Goal: Transaction & Acquisition: Obtain resource

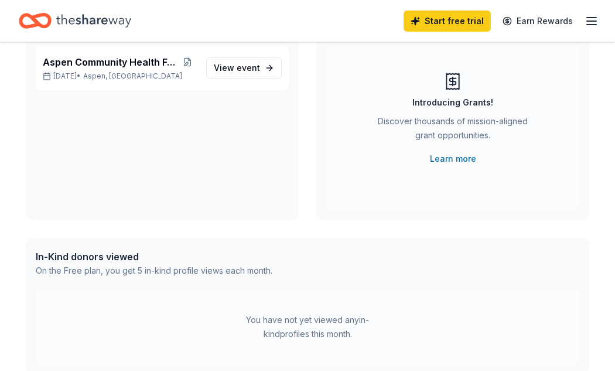
scroll to position [80, 0]
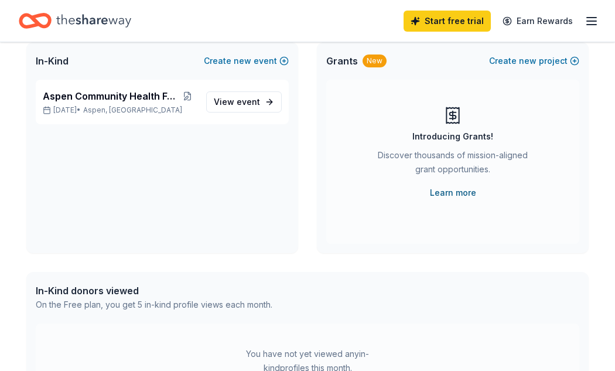
click at [447, 190] on link "Learn more" at bounding box center [453, 193] width 46 height 14
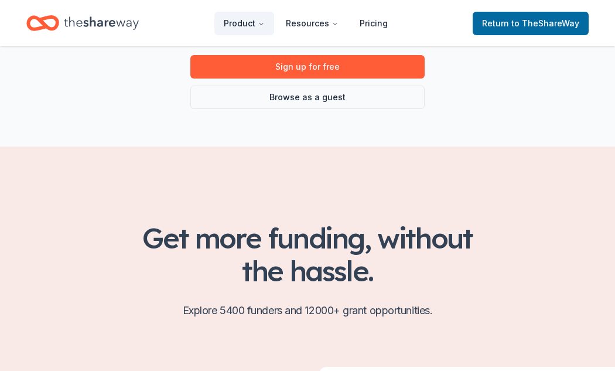
scroll to position [127, 0]
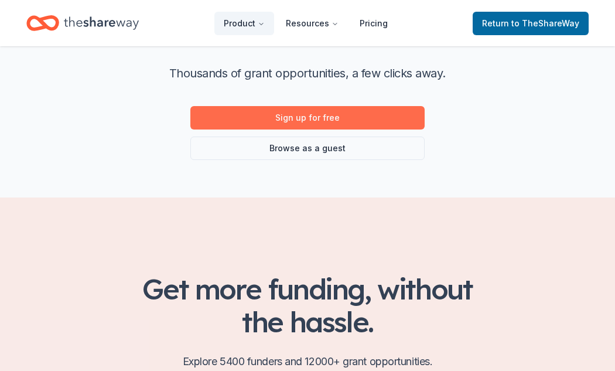
click at [307, 114] on link "Sign up for free" at bounding box center [307, 117] width 234 height 23
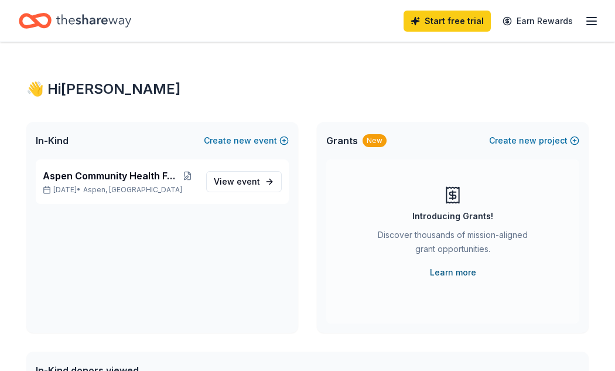
click at [447, 268] on link "Learn more" at bounding box center [453, 272] width 46 height 14
click at [529, 139] on span "new" at bounding box center [528, 140] width 18 height 14
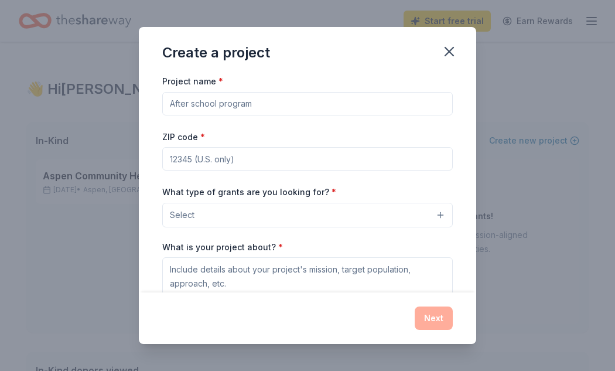
click at [260, 104] on input "Project name *" at bounding box center [307, 103] width 290 height 23
type input "Aspen Community Health"
click at [205, 159] on input "ZIP code *" at bounding box center [307, 158] width 290 height 23
type input "81601"
click at [217, 215] on button "Select" at bounding box center [307, 215] width 290 height 25
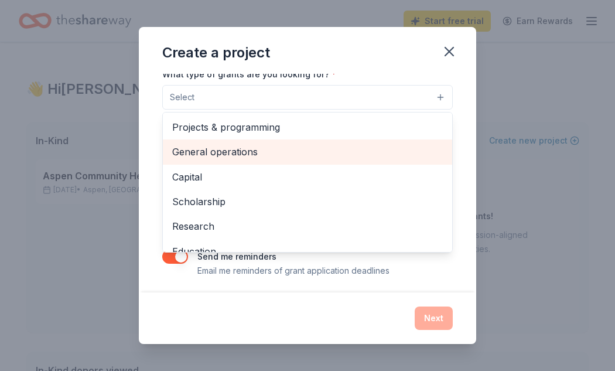
click at [238, 148] on span "General operations" at bounding box center [307, 151] width 270 height 15
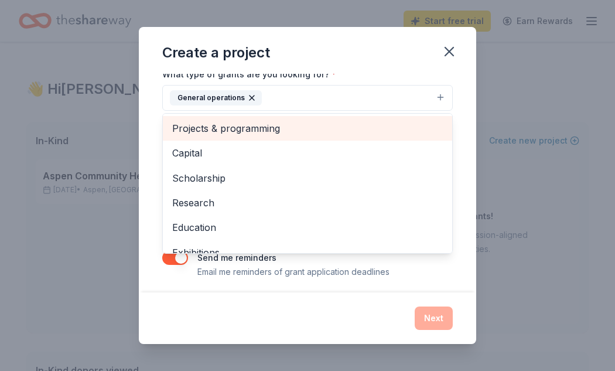
click at [248, 128] on span "Projects & programming" at bounding box center [307, 128] width 270 height 15
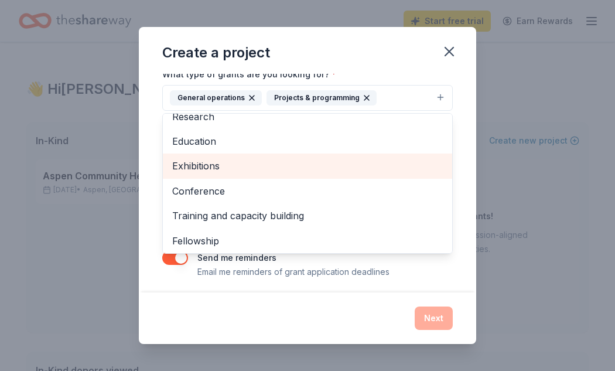
scroll to position [68, 0]
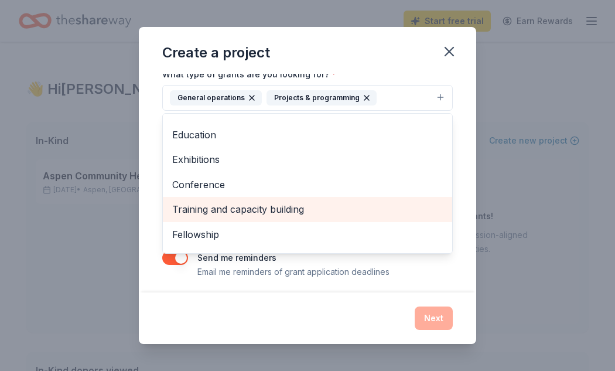
click at [227, 211] on span "Training and capacity building" at bounding box center [307, 208] width 270 height 15
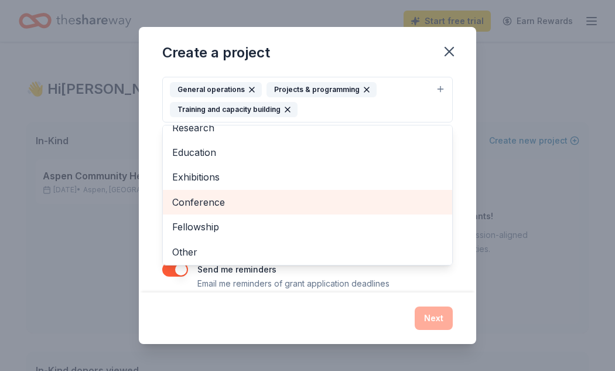
scroll to position [133, 0]
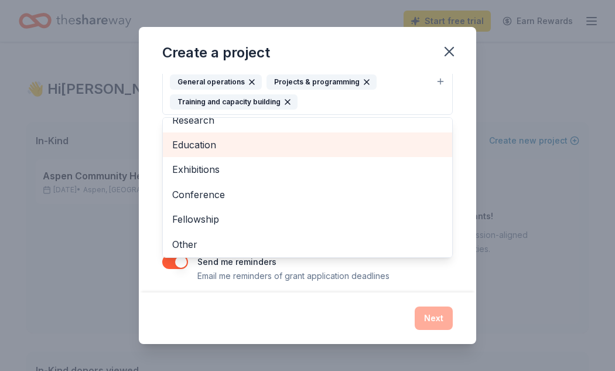
click at [197, 141] on span "Education" at bounding box center [307, 144] width 270 height 15
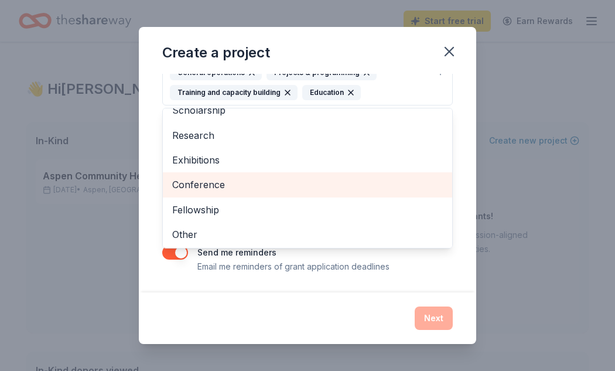
scroll to position [142, 0]
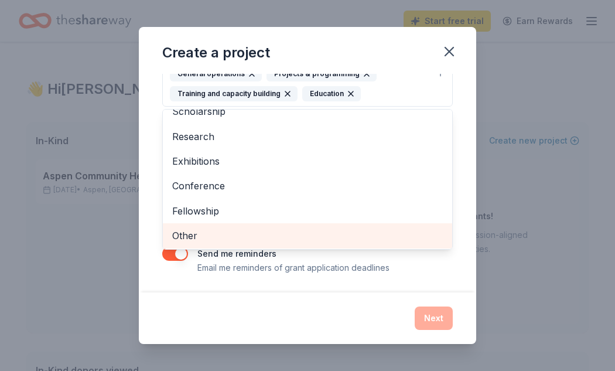
click at [260, 230] on span "Other" at bounding box center [307, 235] width 270 height 15
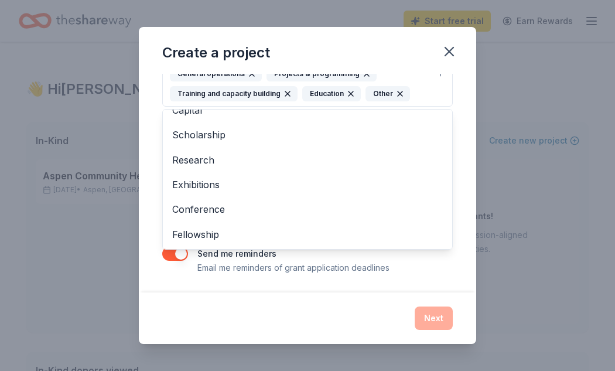
click at [459, 259] on div "Project name * Aspen Community Health ZIP code * 81601 What type of grants are …" at bounding box center [307, 183] width 337 height 218
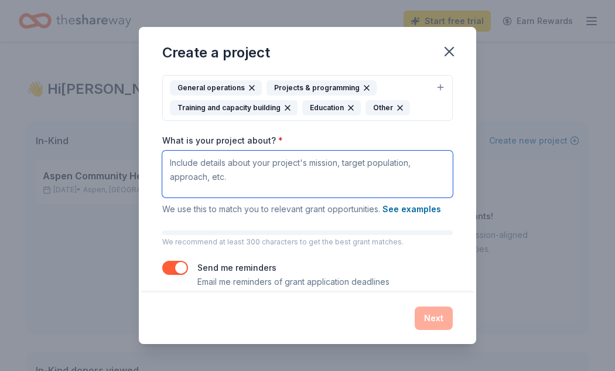
click at [234, 163] on textarea "What is your project about? *" at bounding box center [307, 173] width 290 height 47
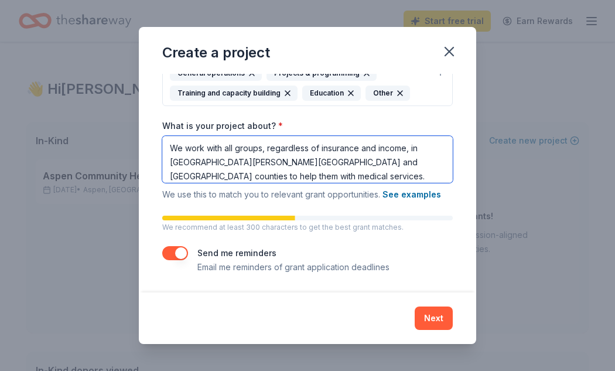
scroll to position [142, 0]
type textarea "We work with all groups, regardless of insurance and income, in Pitkin, Garfiel…"
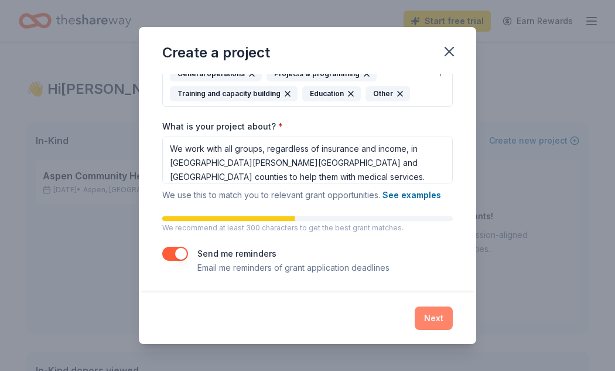
click at [432, 318] on button "Next" at bounding box center [433, 317] width 38 height 23
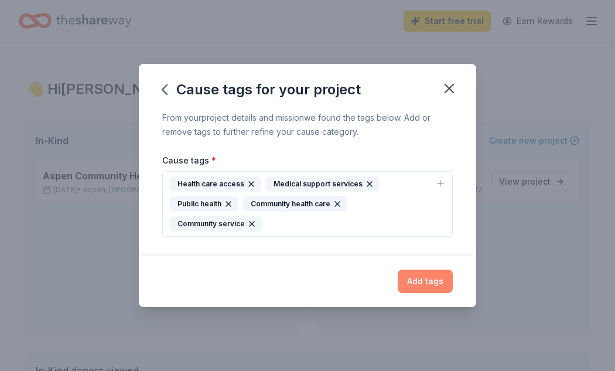
click at [421, 283] on button "Add tags" at bounding box center [424, 280] width 55 height 23
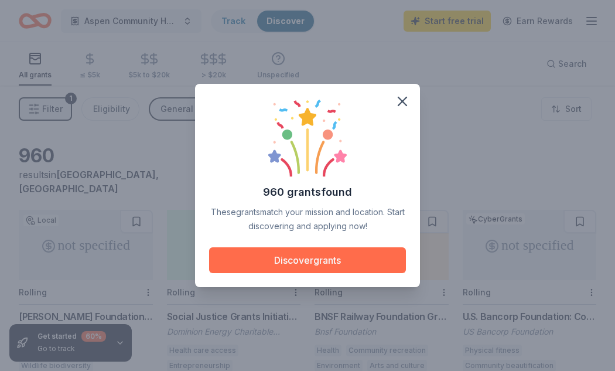
click at [351, 259] on button "Discover grants" at bounding box center [307, 260] width 197 height 26
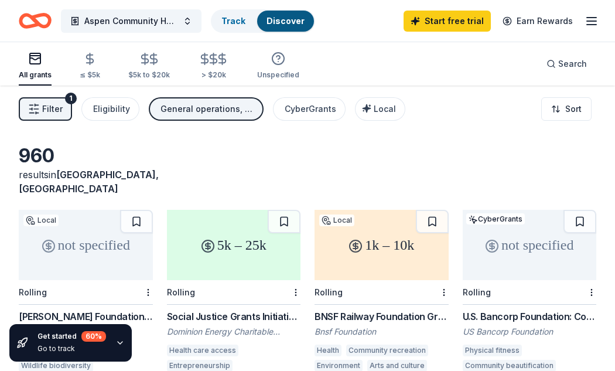
click at [36, 109] on icon "button" at bounding box center [34, 109] width 12 height 12
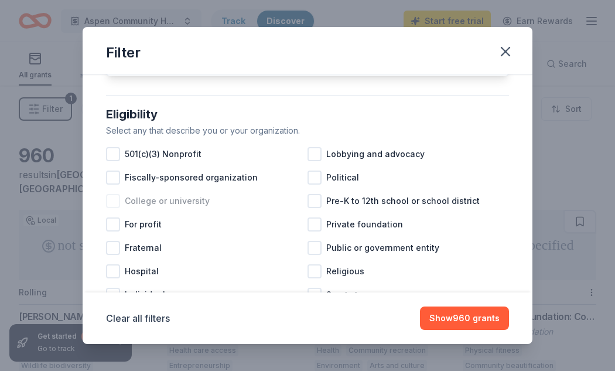
scroll to position [100, 0]
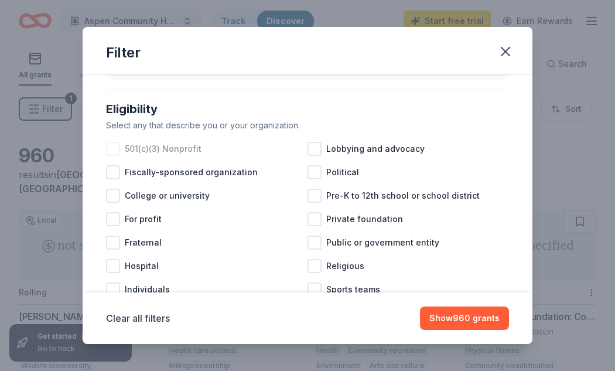
click at [112, 149] on div at bounding box center [113, 149] width 14 height 14
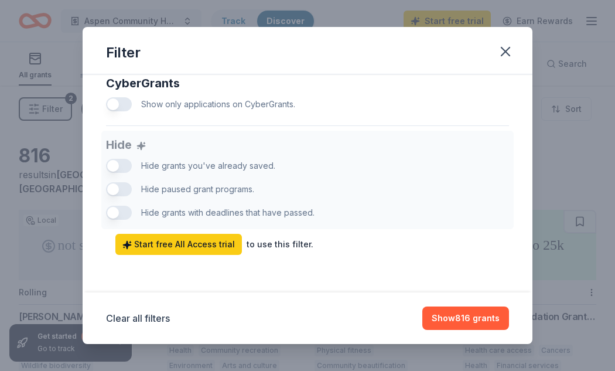
scroll to position [777, 0]
click at [460, 321] on button "Show 816 grants" at bounding box center [465, 317] width 87 height 23
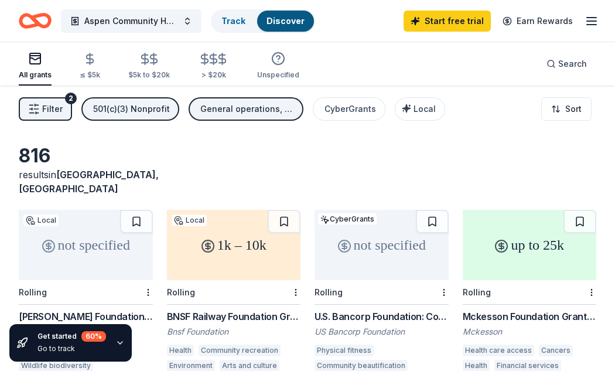
click at [62, 116] on button "Filter 2" at bounding box center [45, 108] width 53 height 23
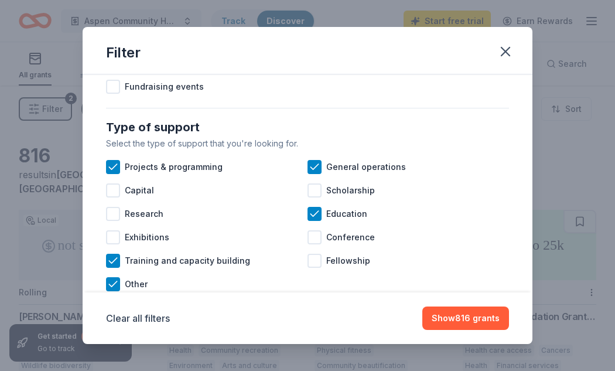
scroll to position [436, 0]
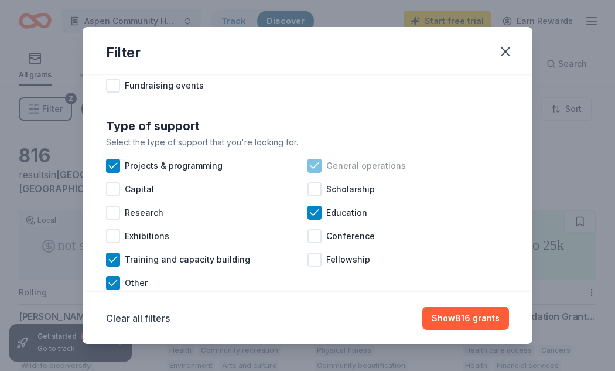
click at [317, 171] on icon at bounding box center [314, 166] width 12 height 12
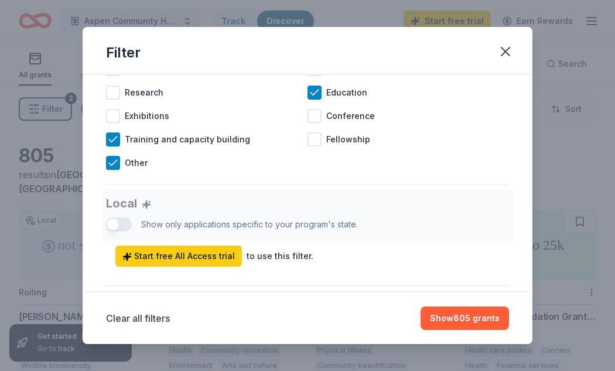
scroll to position [556, 0]
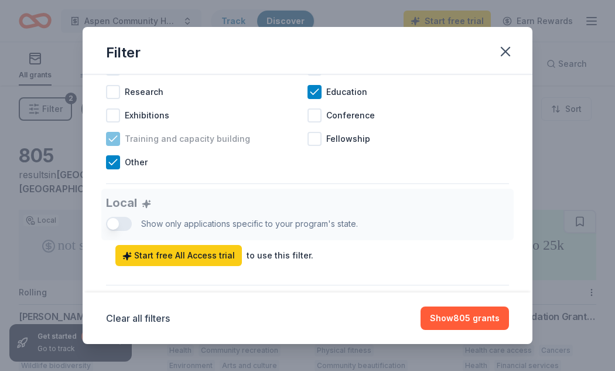
click at [111, 138] on icon at bounding box center [113, 139] width 12 height 12
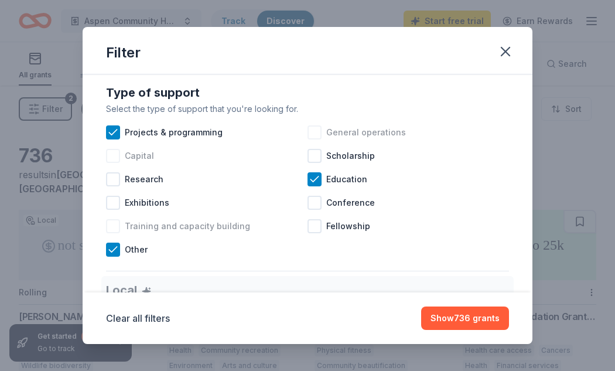
scroll to position [461, 0]
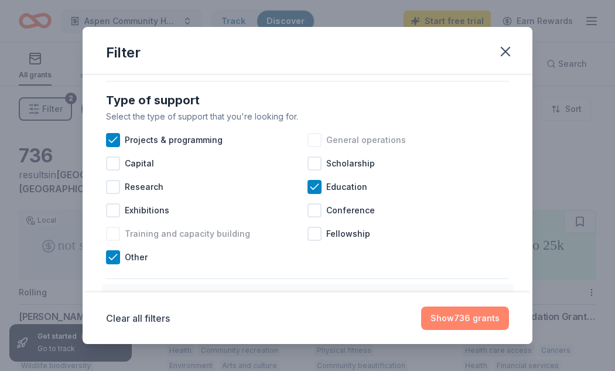
click at [478, 317] on button "Show 736 grants" at bounding box center [465, 317] width 88 height 23
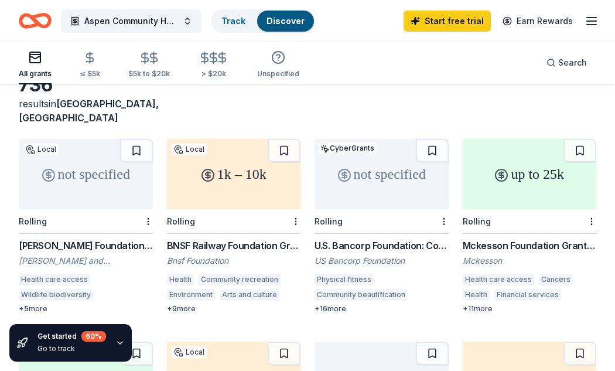
scroll to position [71, 0]
click at [249, 190] on div "1k – 10k" at bounding box center [234, 174] width 134 height 70
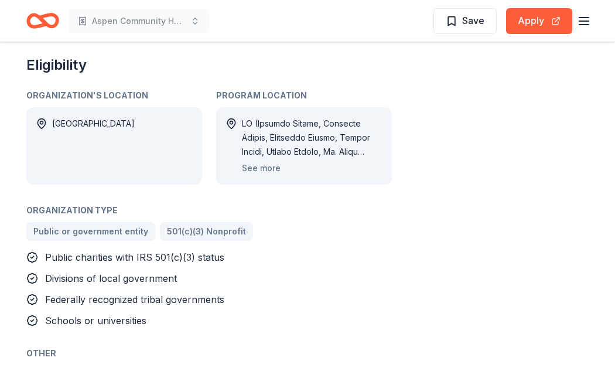
scroll to position [698, 0]
click at [257, 167] on button "See more" at bounding box center [261, 167] width 39 height 14
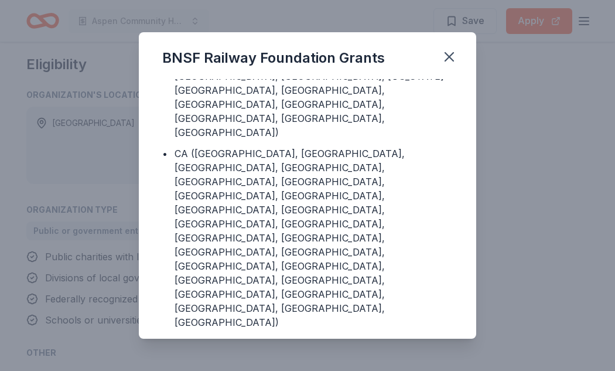
scroll to position [259, 0]
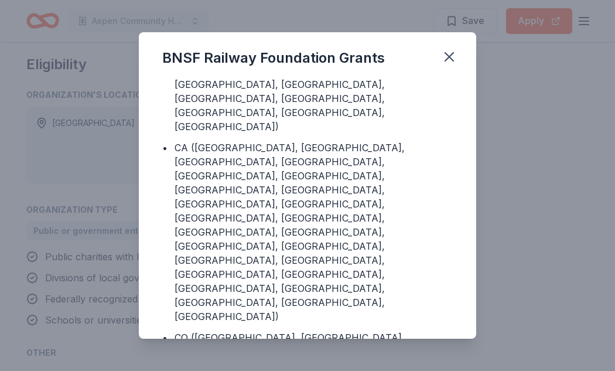
click at [495, 166] on div "BNSF Railway Foundation Grants Program Location • [GEOGRAPHIC_DATA] ([GEOGRAPHI…" at bounding box center [307, 185] width 615 height 371
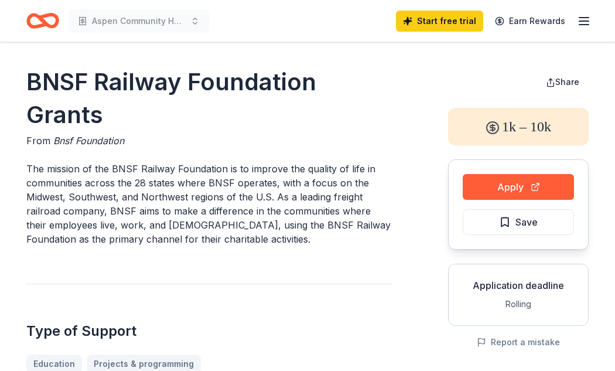
scroll to position [0, 0]
click at [519, 189] on button "Apply" at bounding box center [517, 187] width 111 height 26
